Goal: Information Seeking & Learning: Find specific fact

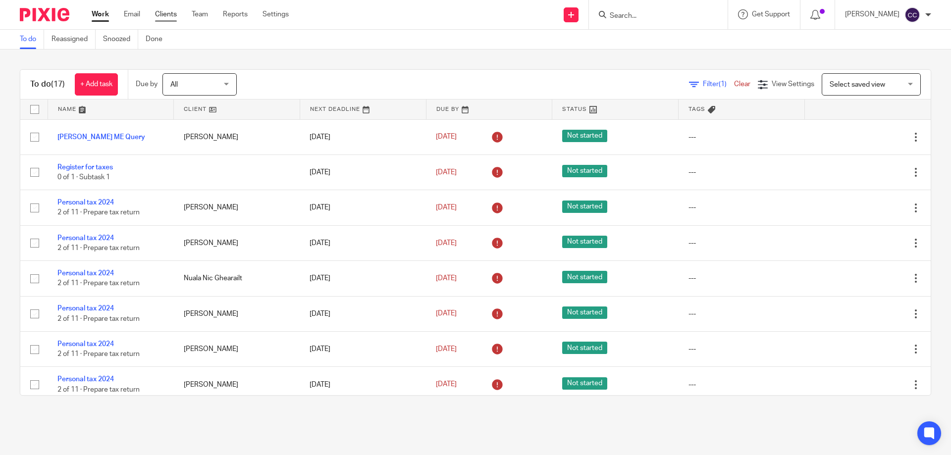
click at [167, 13] on link "Clients" at bounding box center [166, 14] width 22 height 10
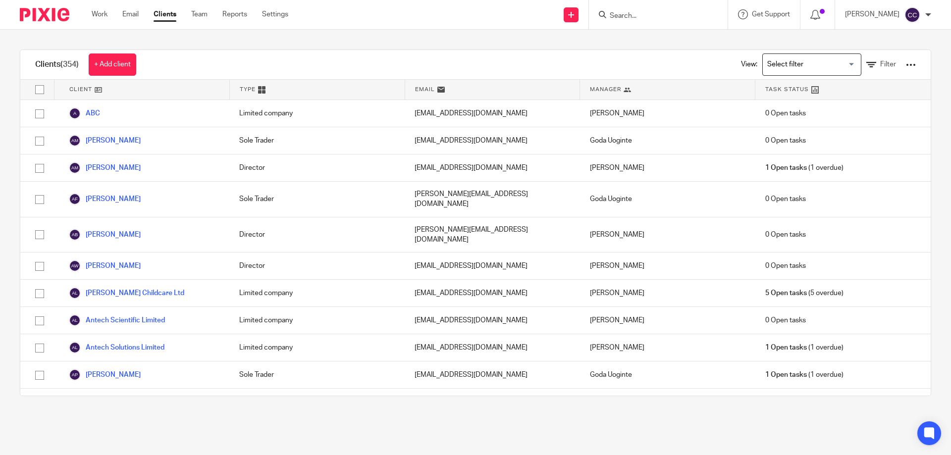
click at [616, 12] on input "Search" at bounding box center [653, 16] width 89 height 9
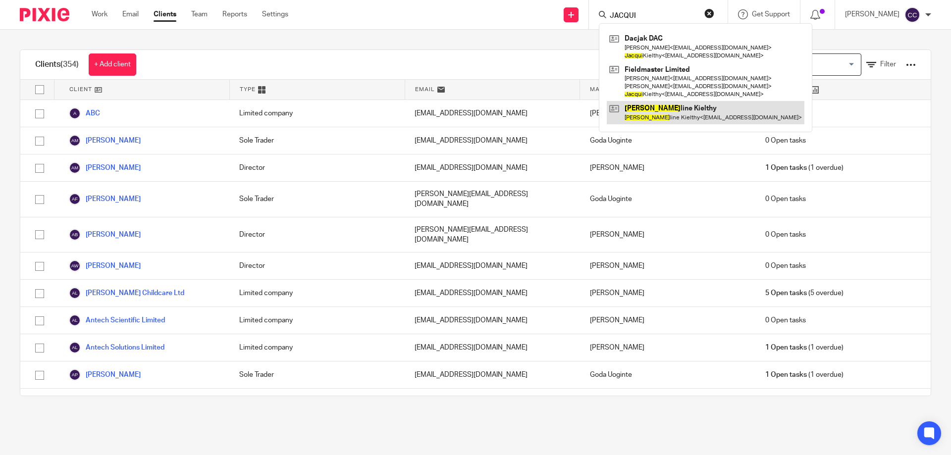
type input "JACQUI"
click at [633, 110] on link at bounding box center [706, 112] width 198 height 23
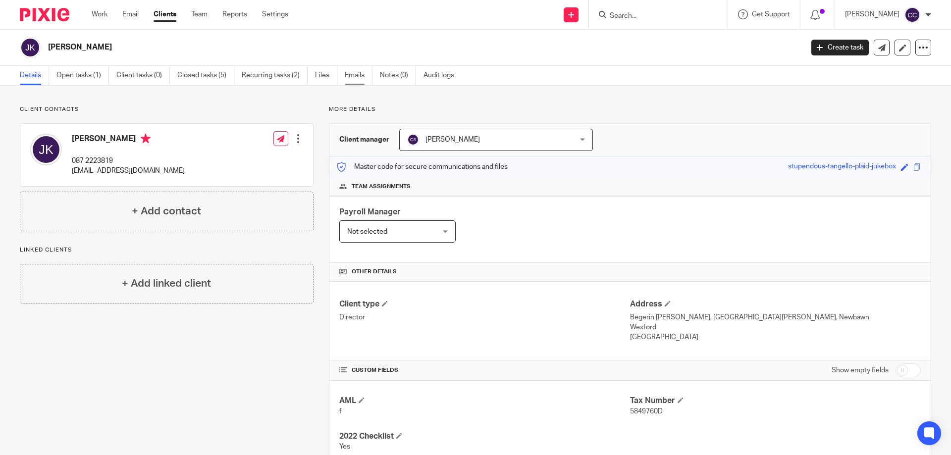
click at [346, 78] on link "Emails" at bounding box center [359, 75] width 28 height 19
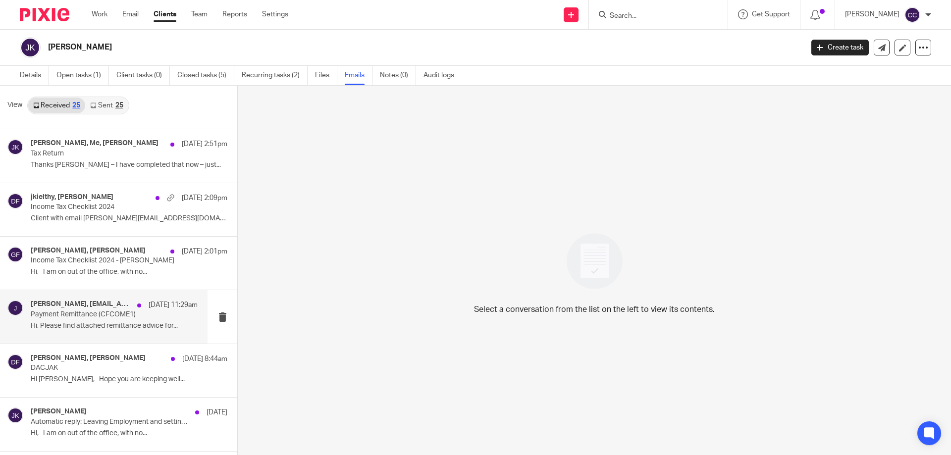
scroll to position [99, 0]
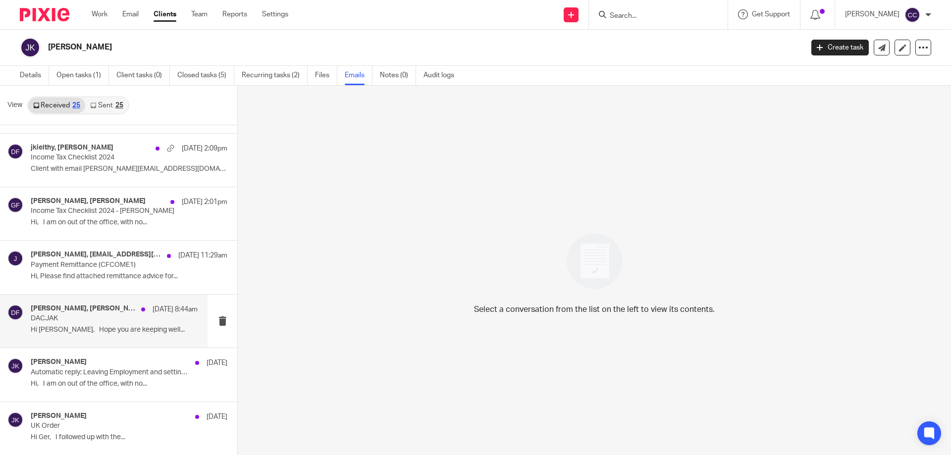
click at [70, 326] on p "Hi [PERSON_NAME], Hope you are keeping well..." at bounding box center [114, 330] width 167 height 8
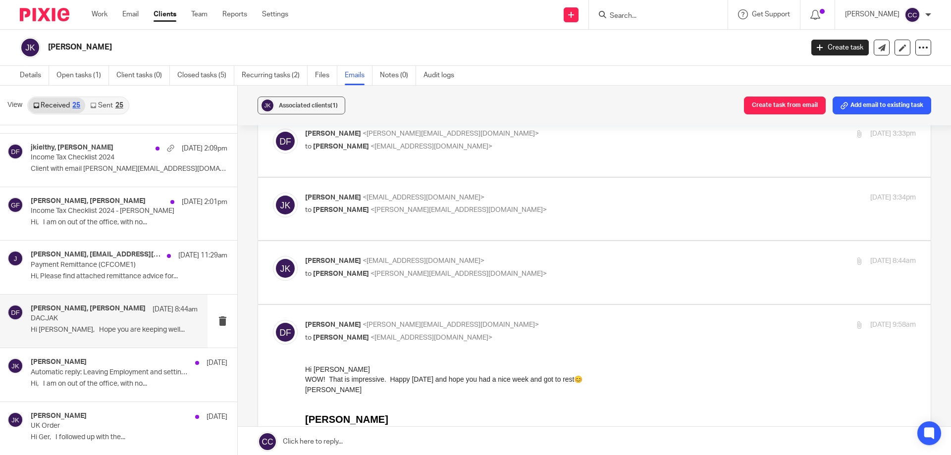
scroll to position [0, 0]
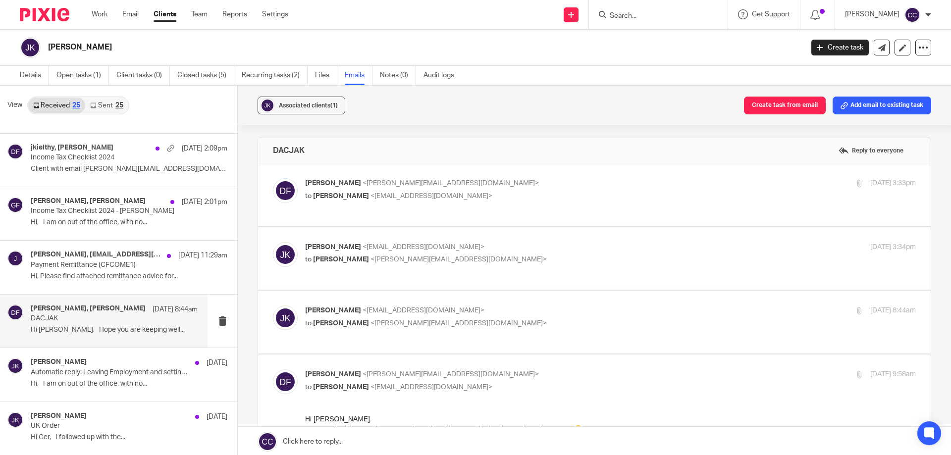
click at [425, 292] on label at bounding box center [594, 322] width 673 height 63
click at [273, 305] on input "checkbox" at bounding box center [272, 305] width 0 height 0
checkbox input "true"
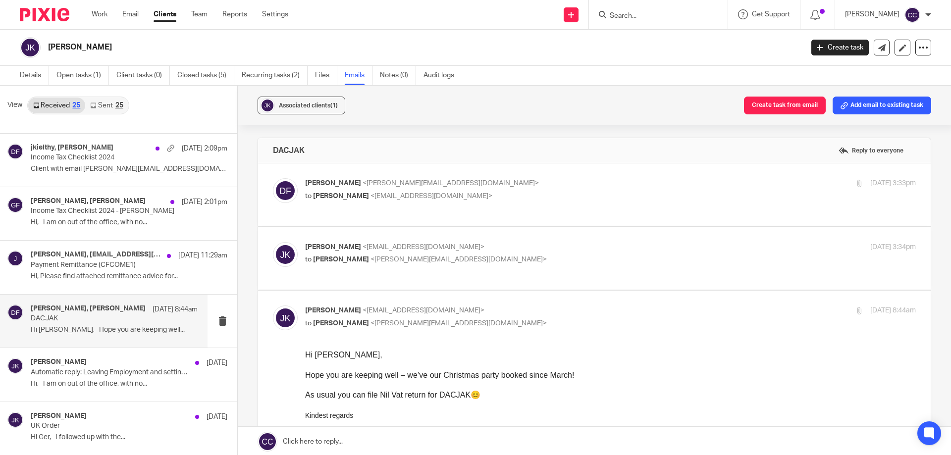
click at [372, 256] on span "<[PERSON_NAME][EMAIL_ADDRESS][DOMAIN_NAME]>" at bounding box center [459, 259] width 176 height 7
checkbox input "true"
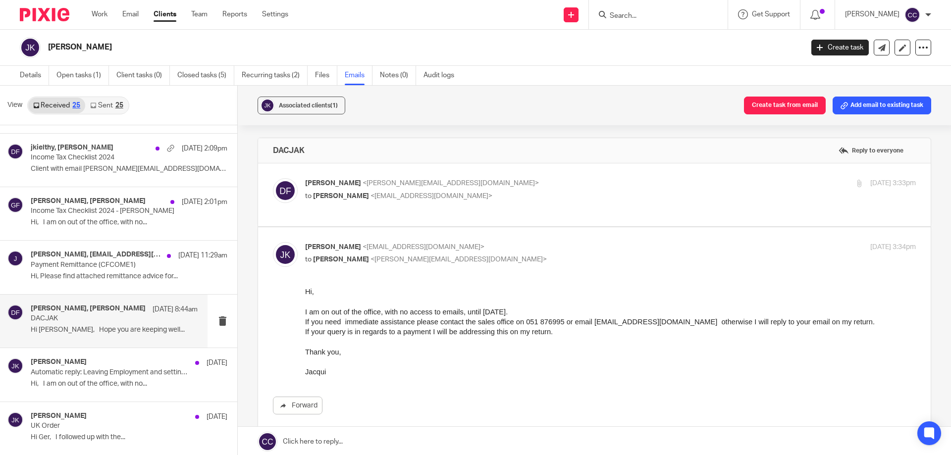
click at [407, 181] on span "<[PERSON_NAME][EMAIL_ADDRESS][DOMAIN_NAME]>" at bounding box center [451, 183] width 176 height 7
checkbox input "true"
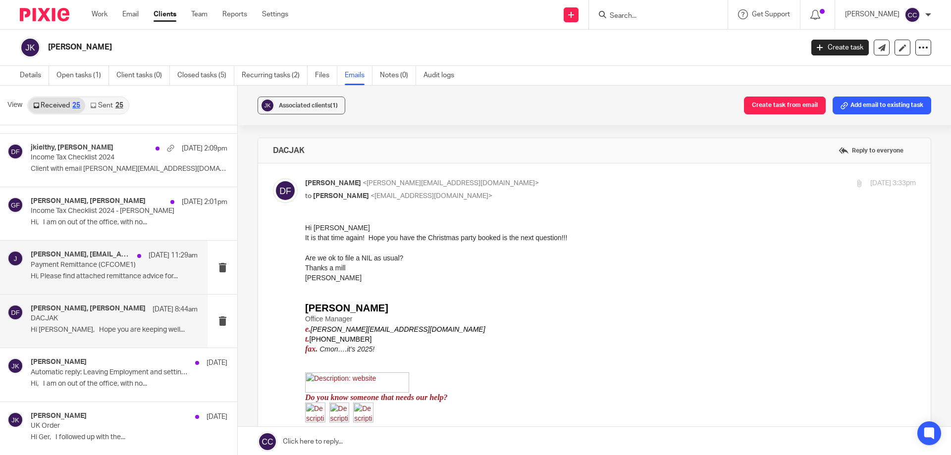
click at [74, 266] on p "Payment Remittance (CFCOME1)" at bounding box center [98, 265] width 134 height 8
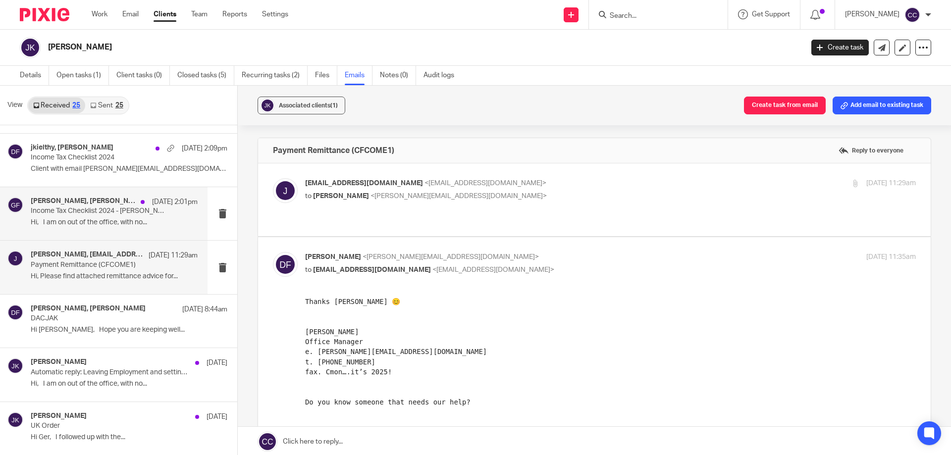
click at [71, 213] on p "Income Tax Checklist 2024 - [PERSON_NAME]" at bounding box center [98, 211] width 134 height 8
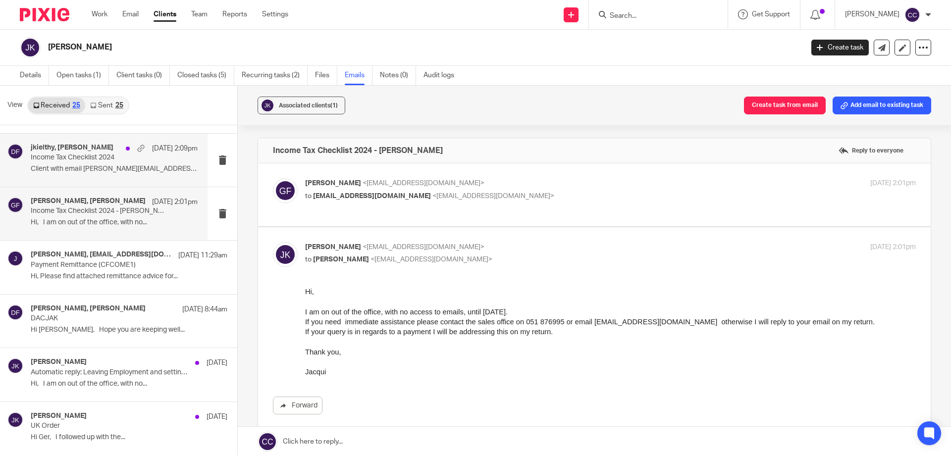
click at [74, 169] on p "Client with email [PERSON_NAME][EMAIL_ADDRESS][DOMAIN_NAME]..." at bounding box center [114, 169] width 167 height 8
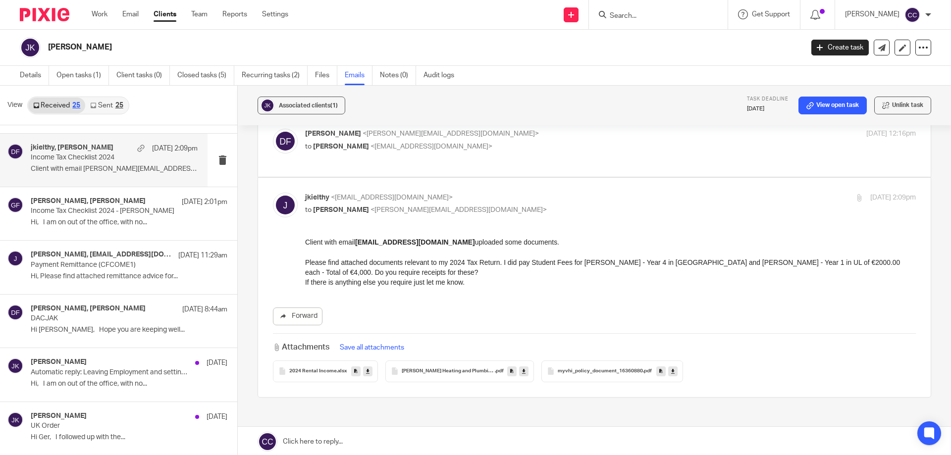
scroll to position [50, 0]
